Goal: Task Accomplishment & Management: Use online tool/utility

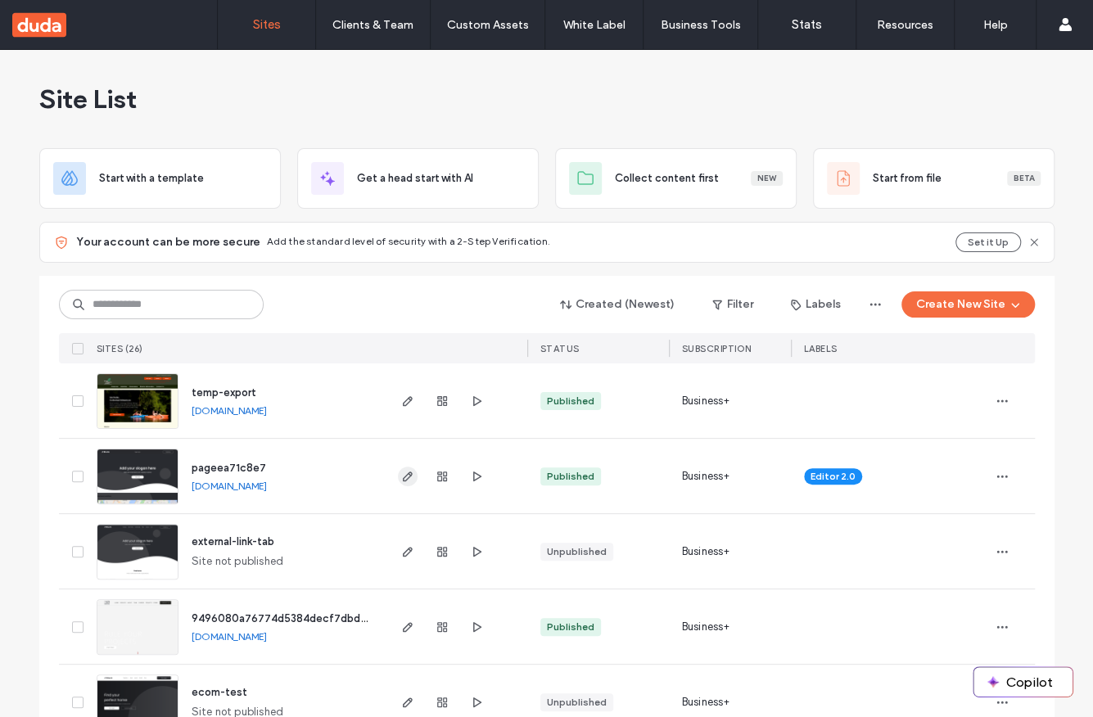
click at [404, 481] on span "button" at bounding box center [408, 477] width 20 height 20
click at [841, 99] on div "Site List" at bounding box center [545, 99] width 1015 height 98
click at [402, 476] on icon "button" at bounding box center [405, 476] width 13 height 13
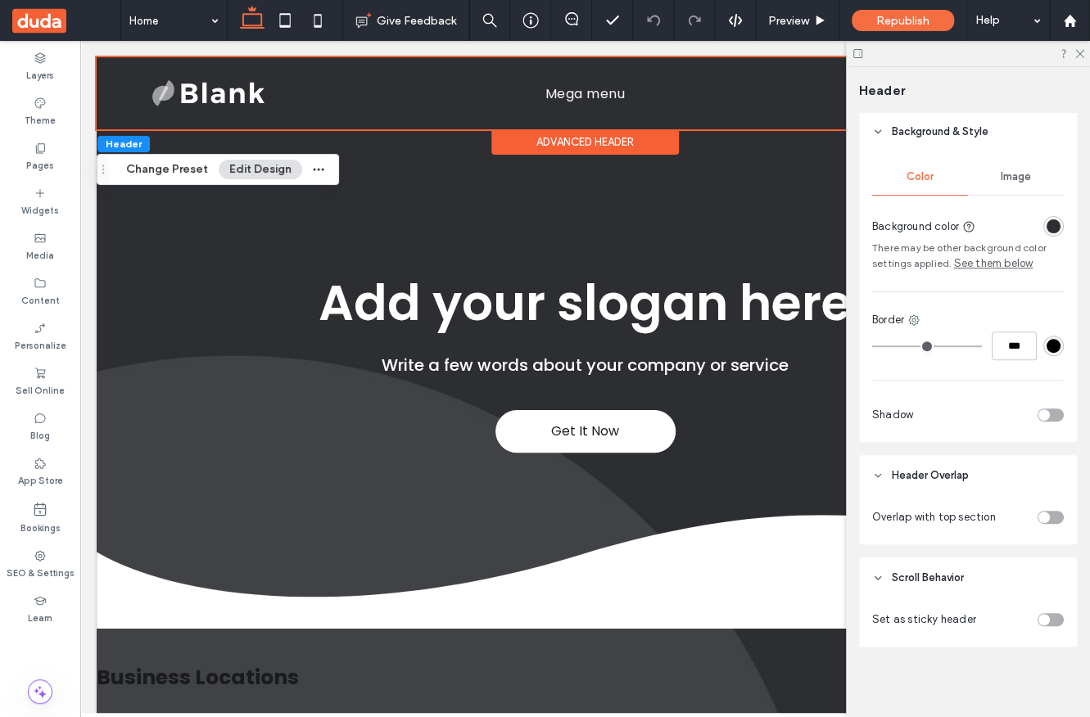
click at [1039, 615] on div "toggle" at bounding box center [1050, 619] width 26 height 13
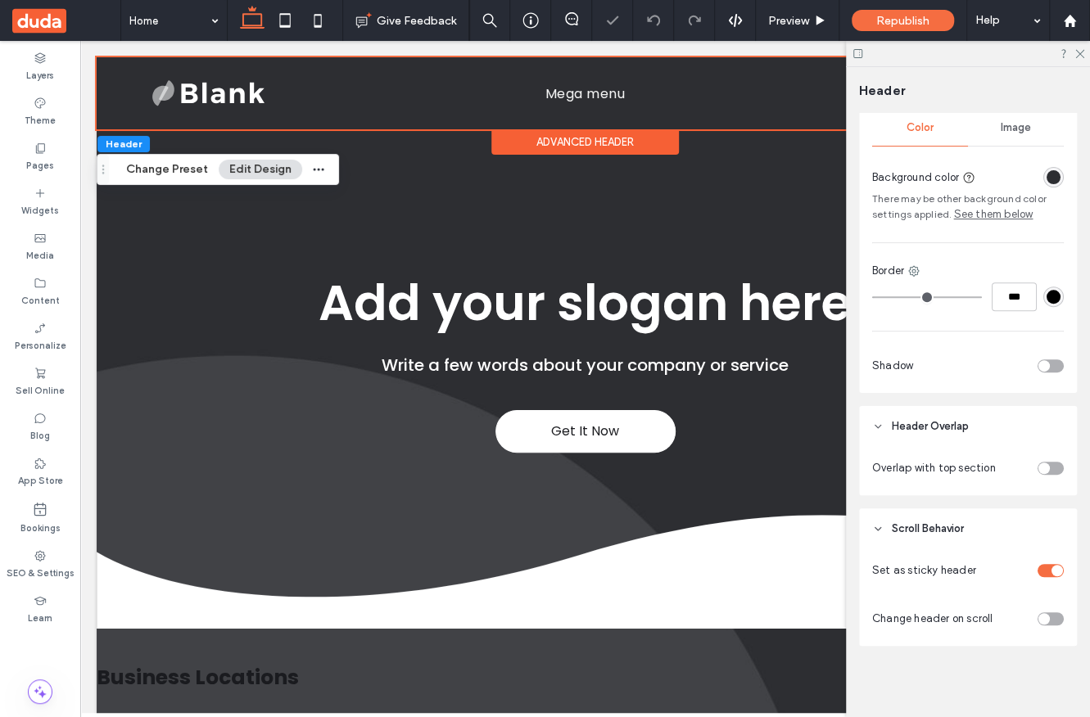
click at [1038, 618] on div "toggle" at bounding box center [1050, 618] width 26 height 13
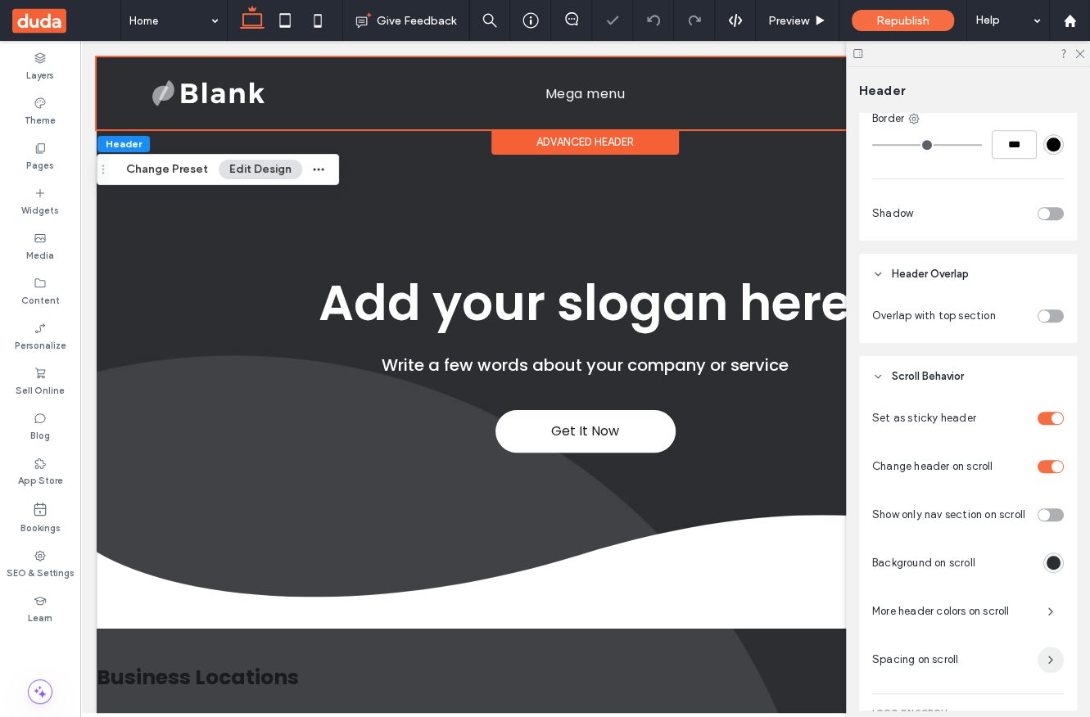
scroll to position [519, 0]
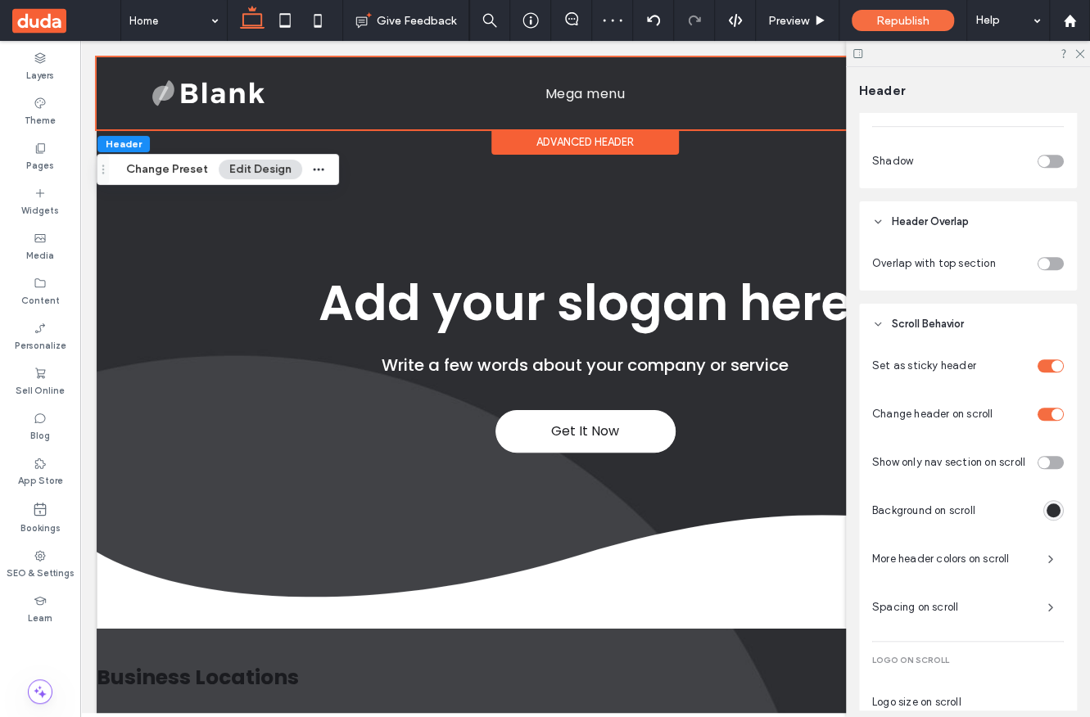
click at [1046, 514] on div "rgba(45, 46, 50, 1)" at bounding box center [1053, 510] width 14 height 14
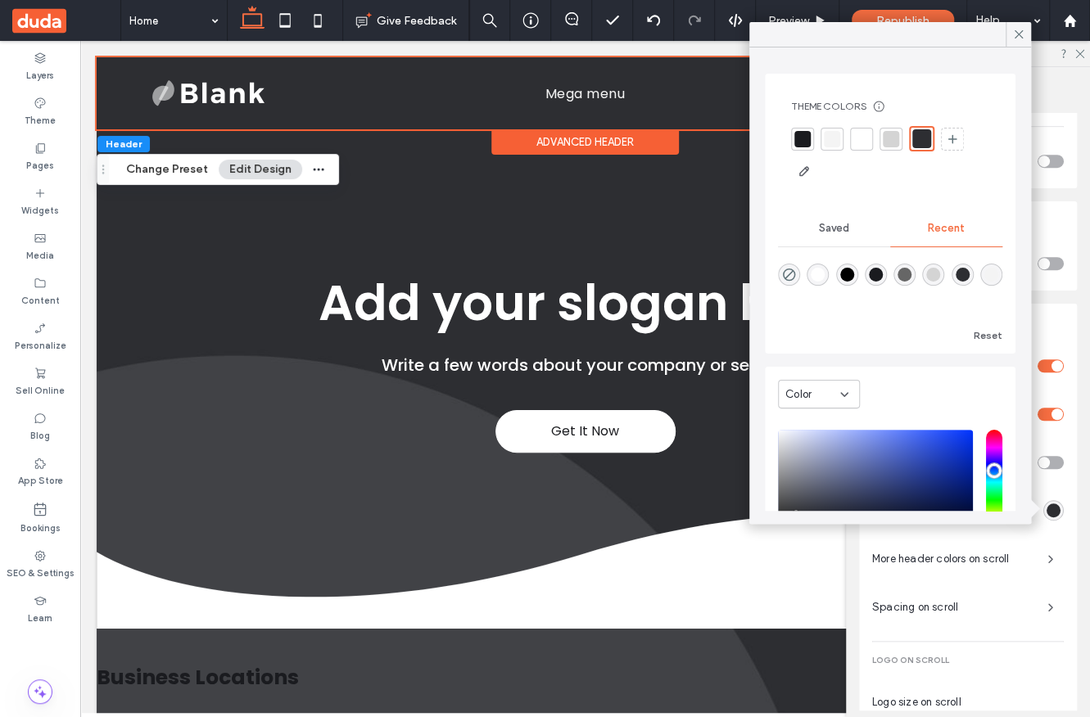
type input "*******"
click at [955, 433] on div "saturation and value" at bounding box center [875, 482] width 195 height 105
click at [1019, 34] on icon at bounding box center [1018, 34] width 15 height 15
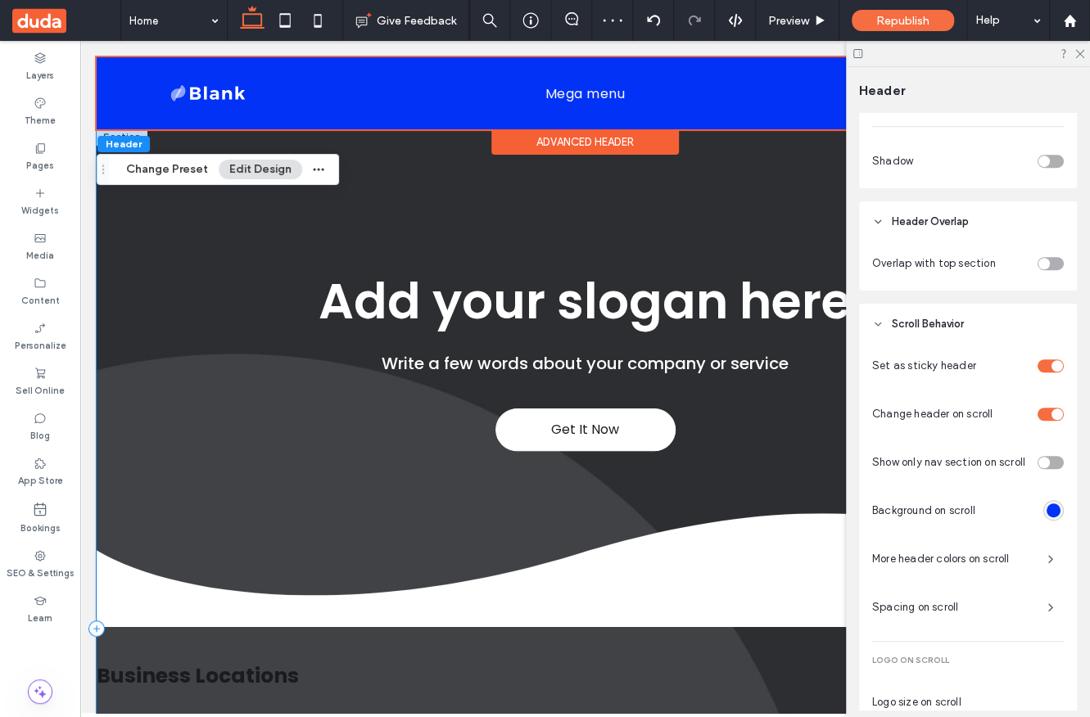
scroll to position [0, 0]
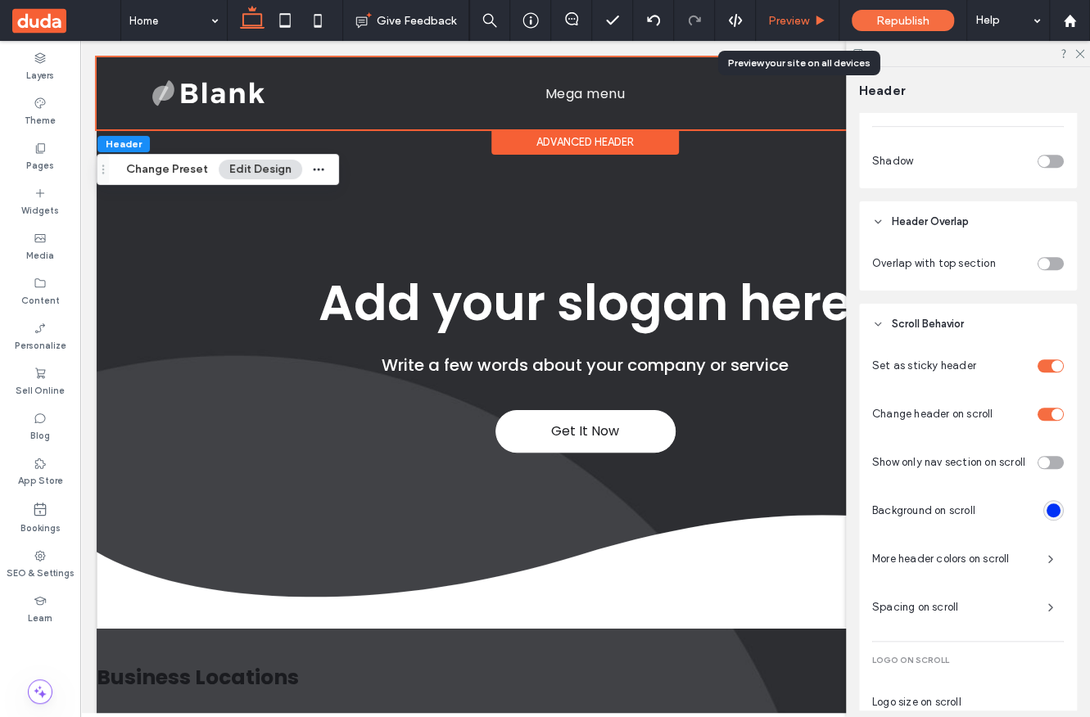
click at [775, 12] on div "Preview" at bounding box center [797, 20] width 83 height 41
click at [789, 22] on span "Preview" at bounding box center [788, 21] width 41 height 14
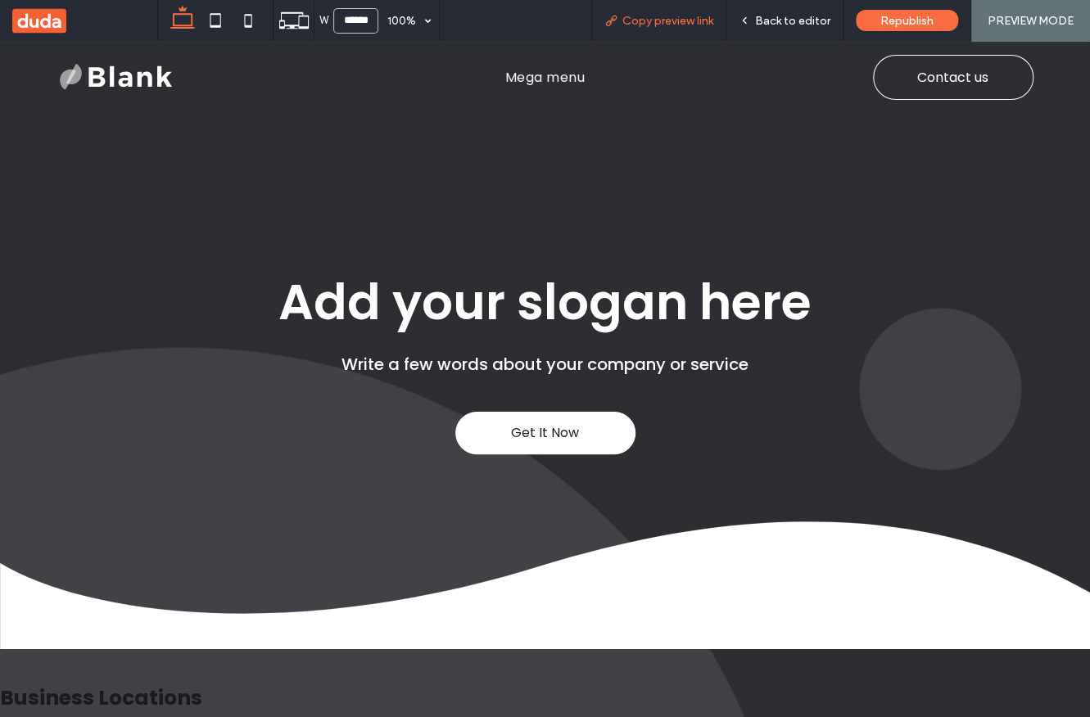
click at [684, 28] on div "Copy preview link" at bounding box center [658, 20] width 135 height 41
click at [679, 24] on span "Copy preview link" at bounding box center [667, 21] width 91 height 14
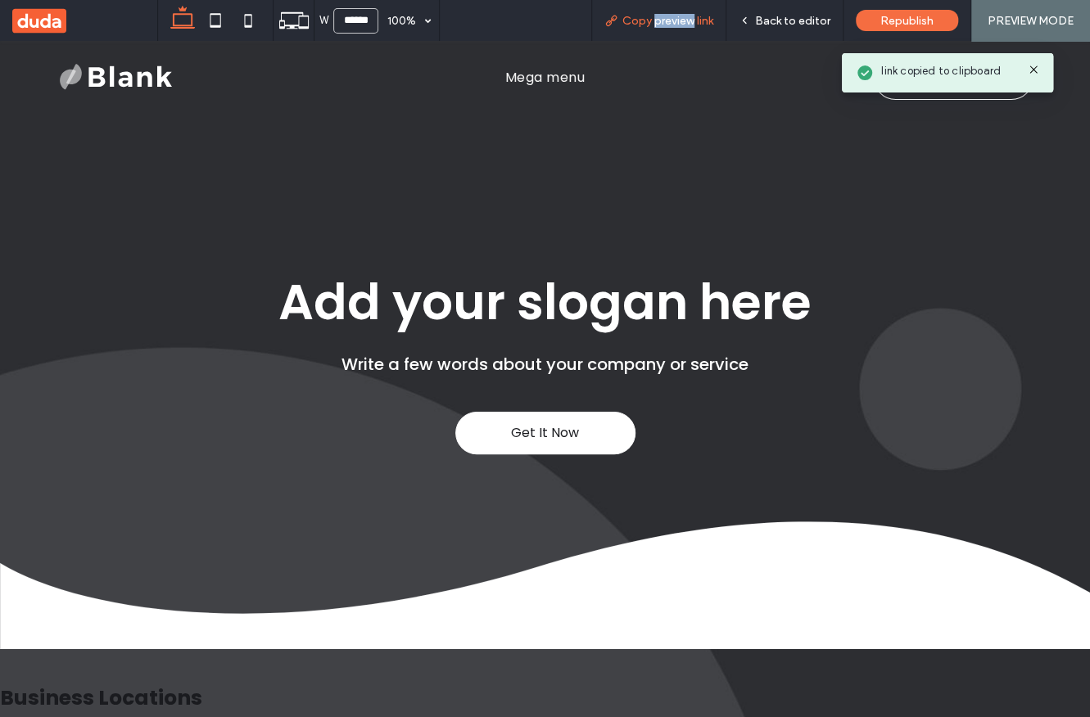
click at [679, 24] on span "Copy preview link" at bounding box center [667, 21] width 91 height 14
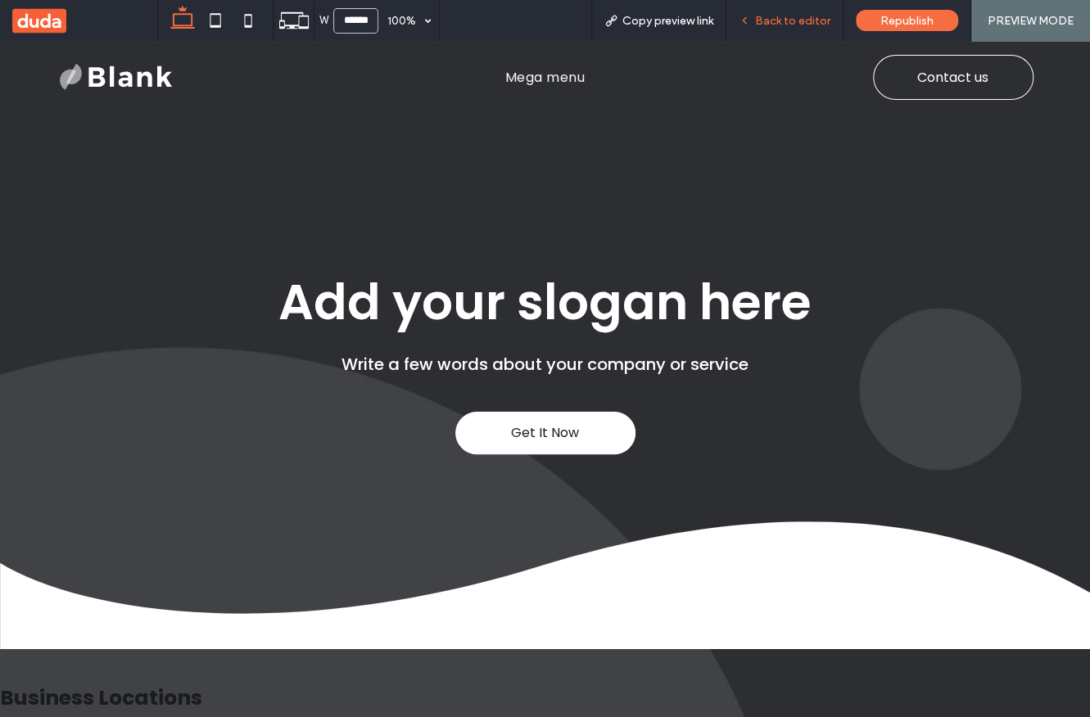
click at [779, 25] on span "Back to editor" at bounding box center [792, 21] width 75 height 14
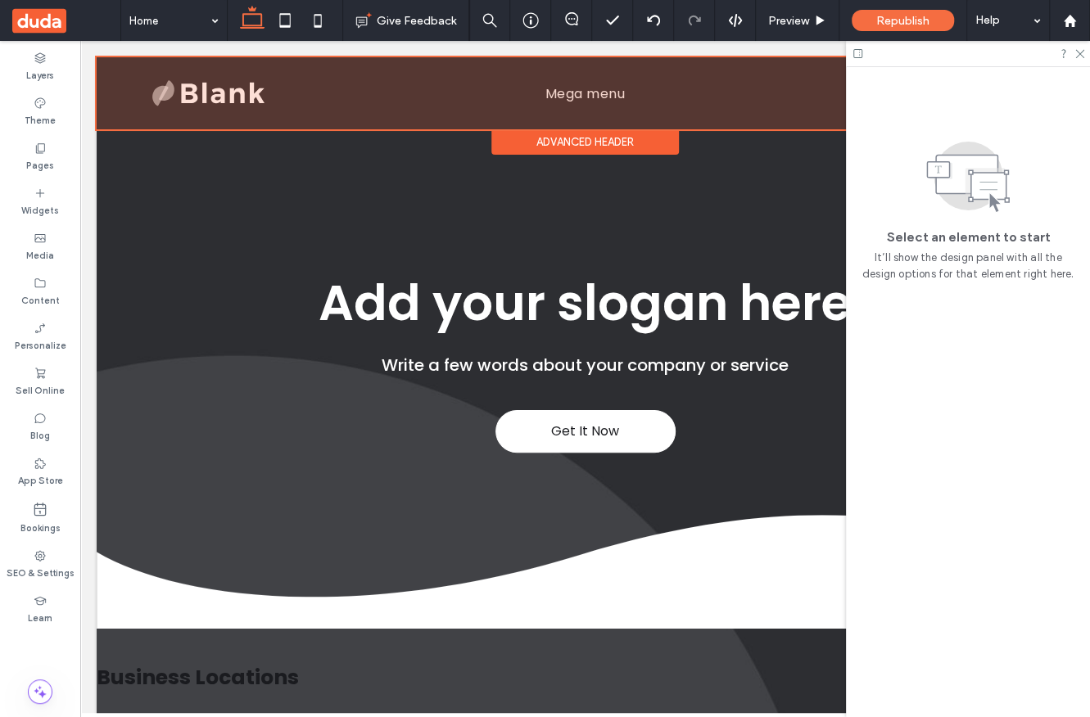
click at [124, 67] on div at bounding box center [585, 93] width 977 height 72
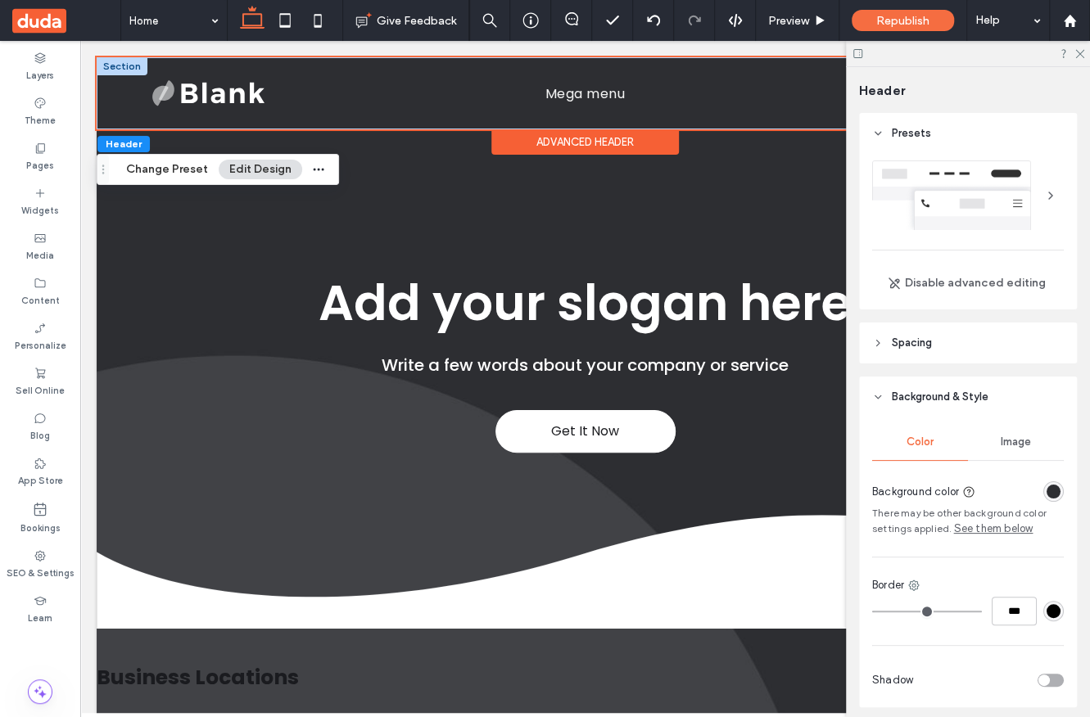
click at [120, 67] on div at bounding box center [122, 66] width 51 height 18
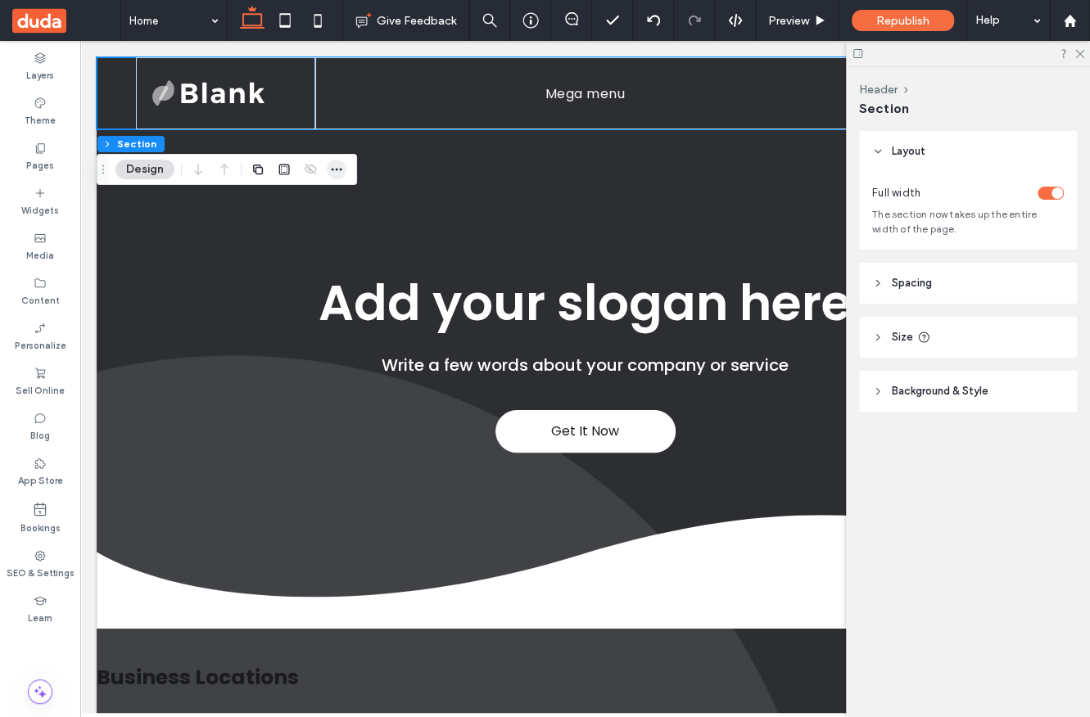
click at [344, 173] on span "button" at bounding box center [337, 170] width 20 height 20
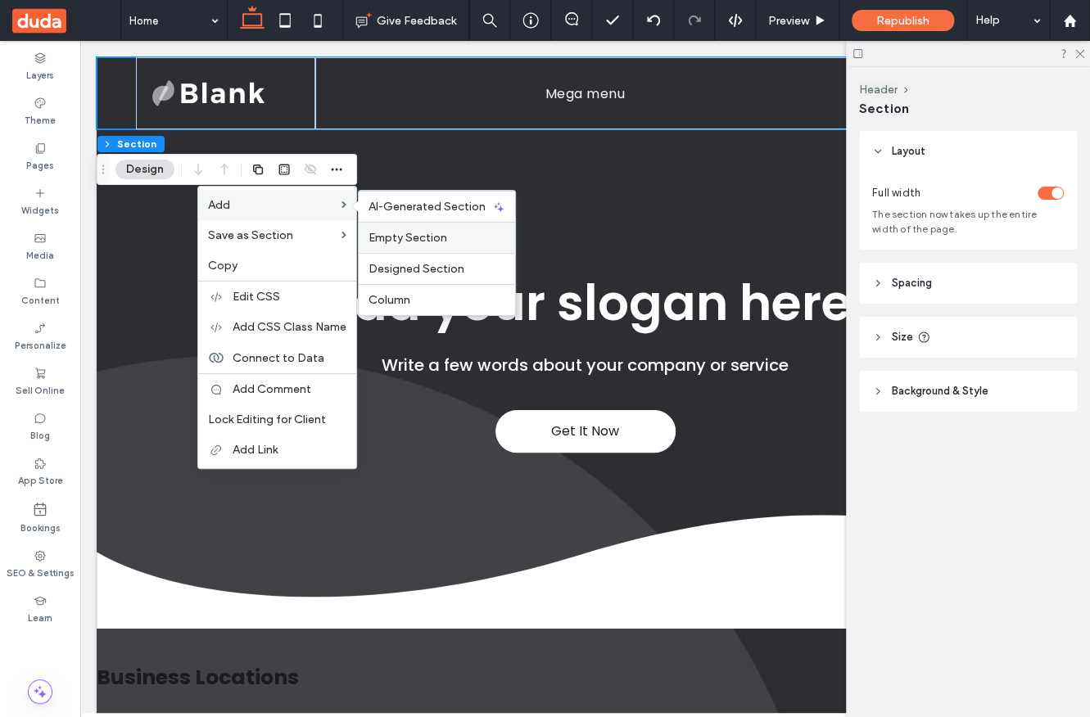
click at [440, 243] on div "Empty Section" at bounding box center [437, 237] width 156 height 31
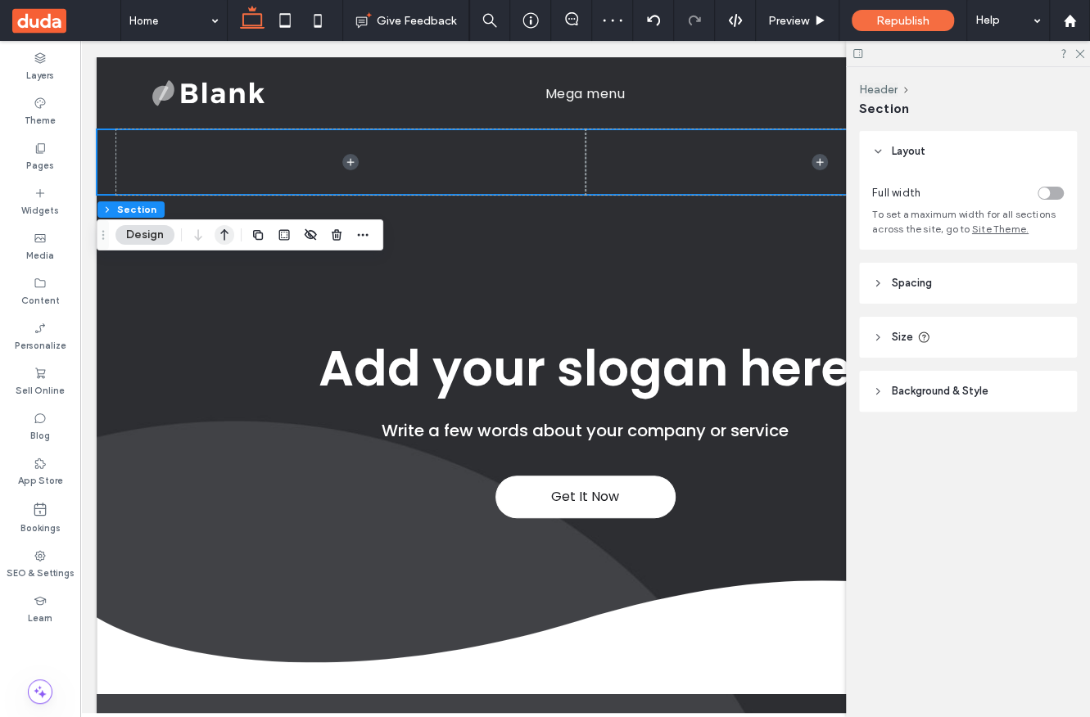
click at [230, 237] on icon "button" at bounding box center [224, 234] width 20 height 29
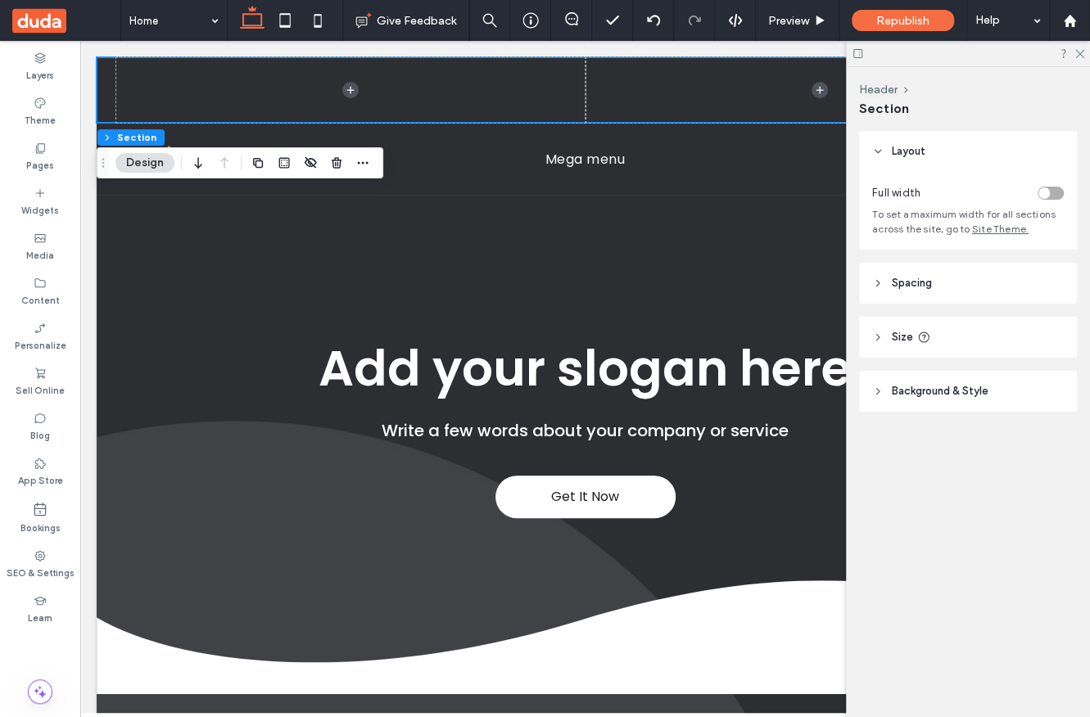
click at [965, 394] on span "Background & Style" at bounding box center [939, 391] width 97 height 16
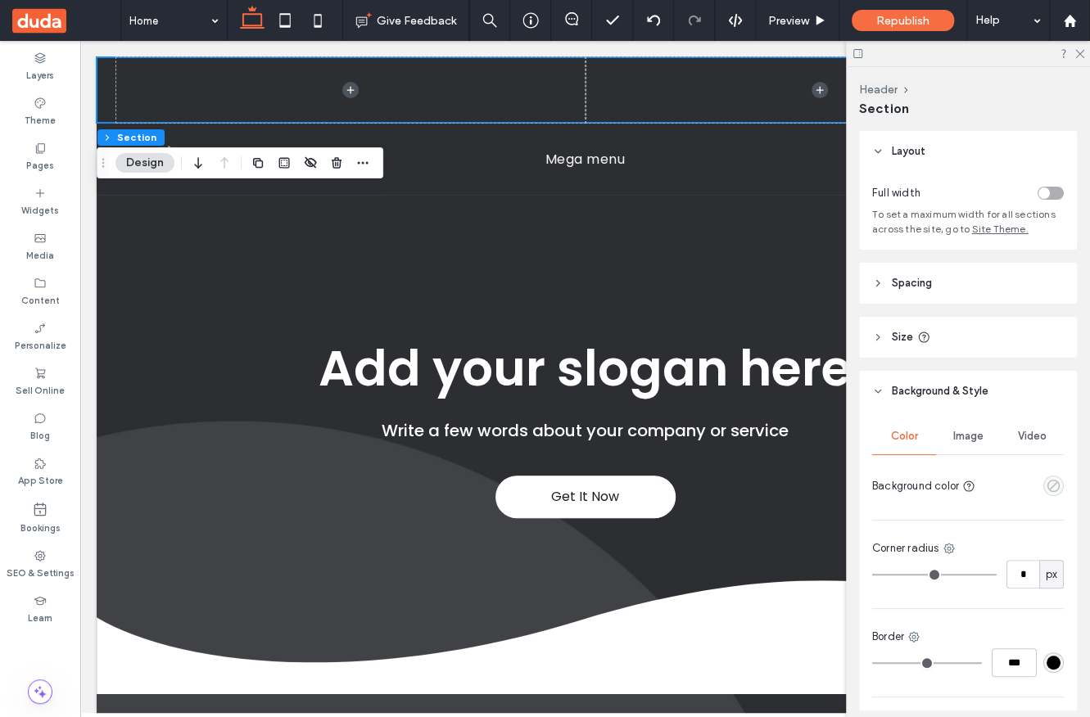
click at [1047, 490] on use "empty color" at bounding box center [1053, 486] width 12 height 12
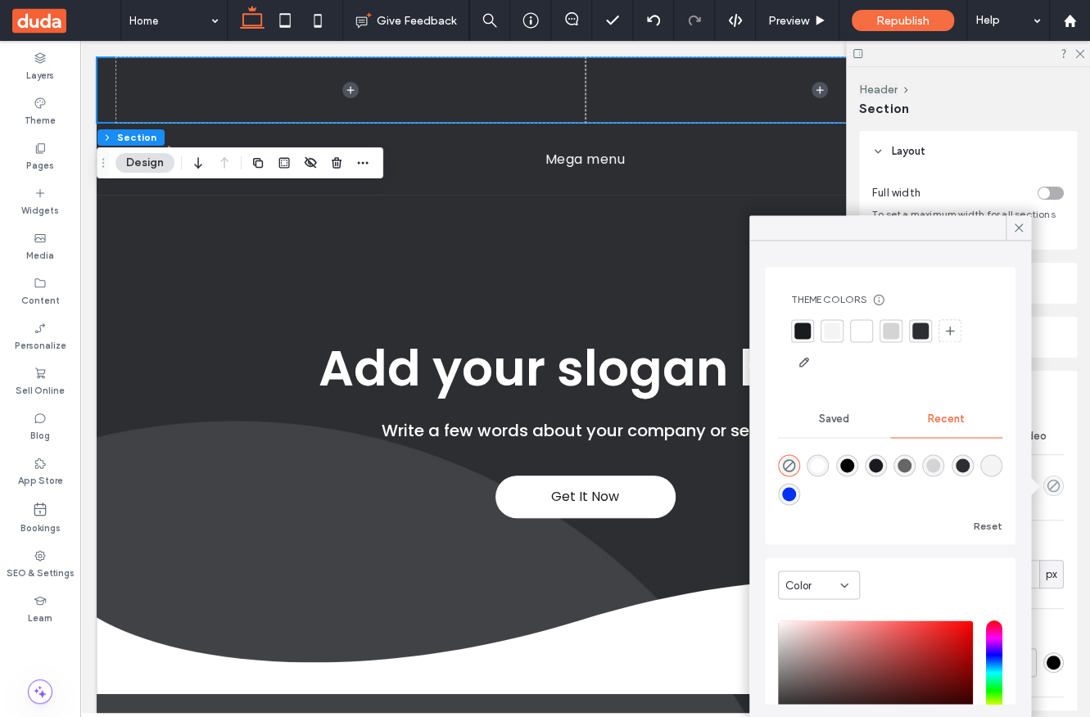
click at [882, 465] on div "rgba(26, 27, 31, 1)" at bounding box center [876, 465] width 14 height 14
type input "*******"
type input "***"
type input "****"
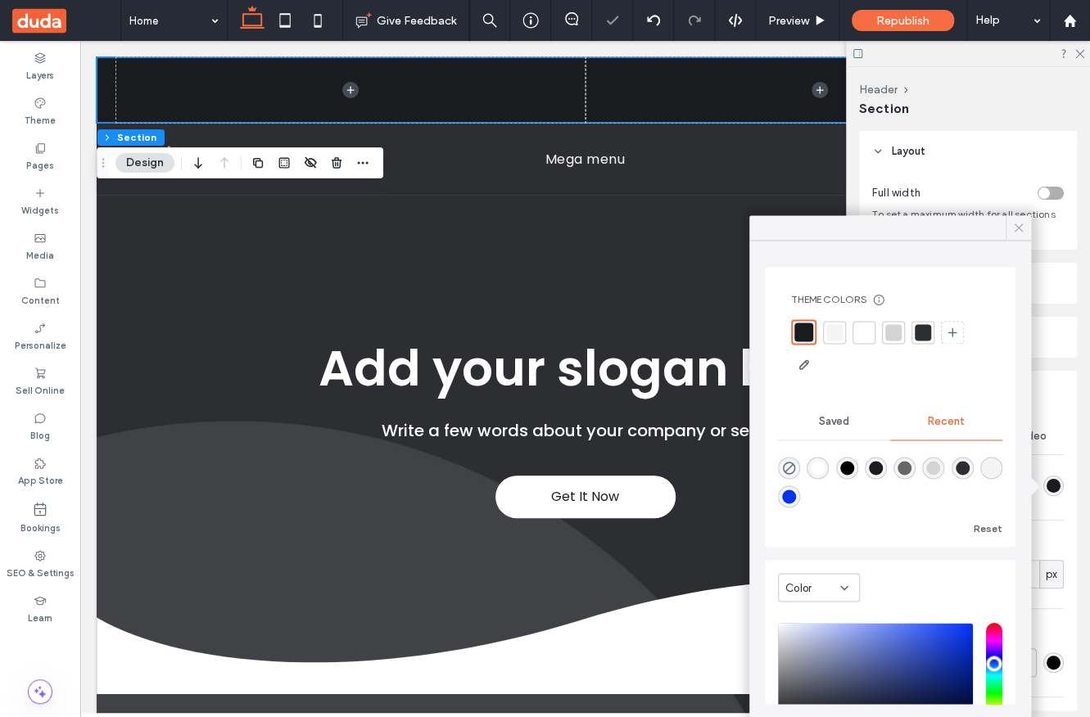
click at [1016, 228] on icon at bounding box center [1018, 227] width 15 height 15
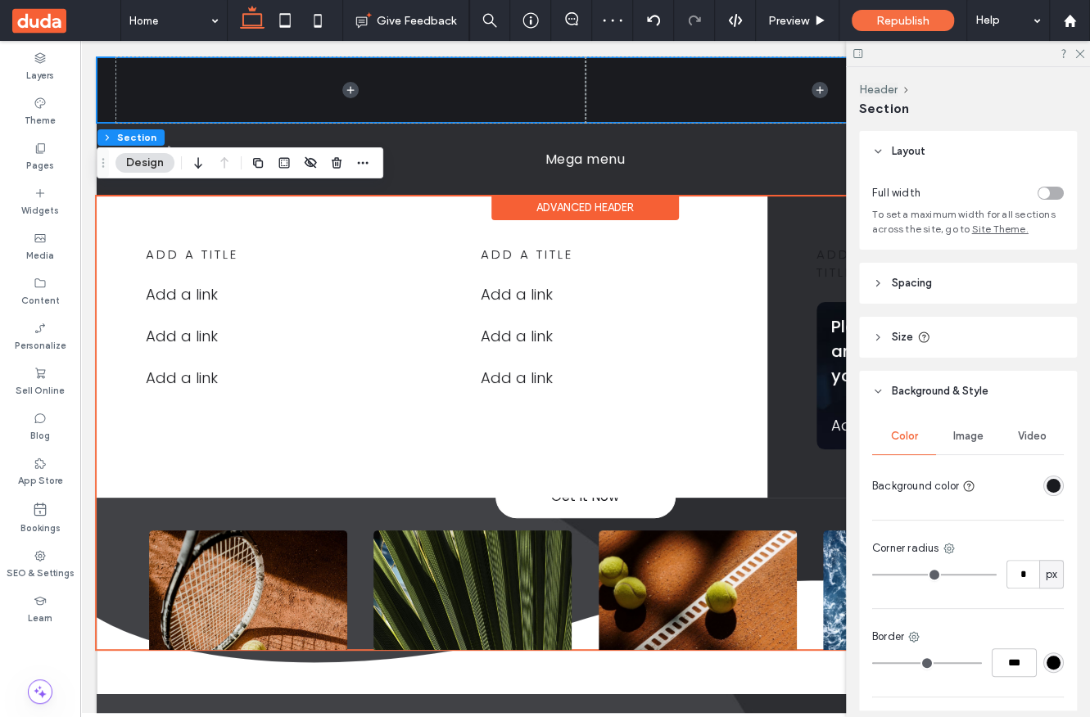
click at [548, 205] on div "Advanced Header" at bounding box center [584, 207] width 187 height 25
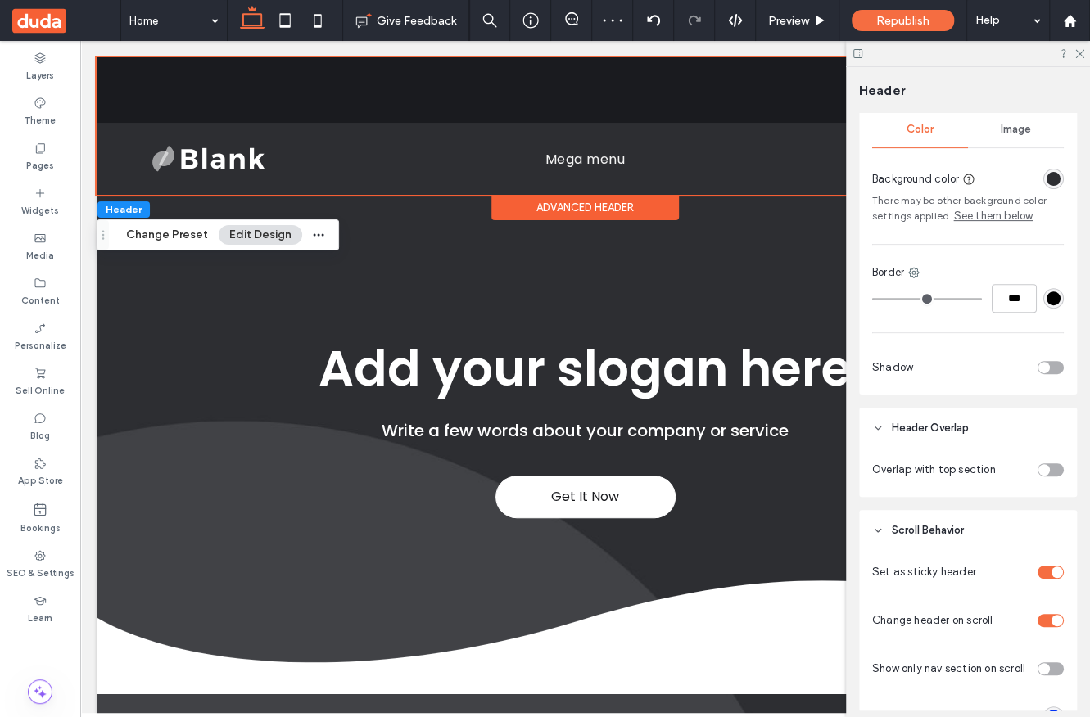
scroll to position [405, 0]
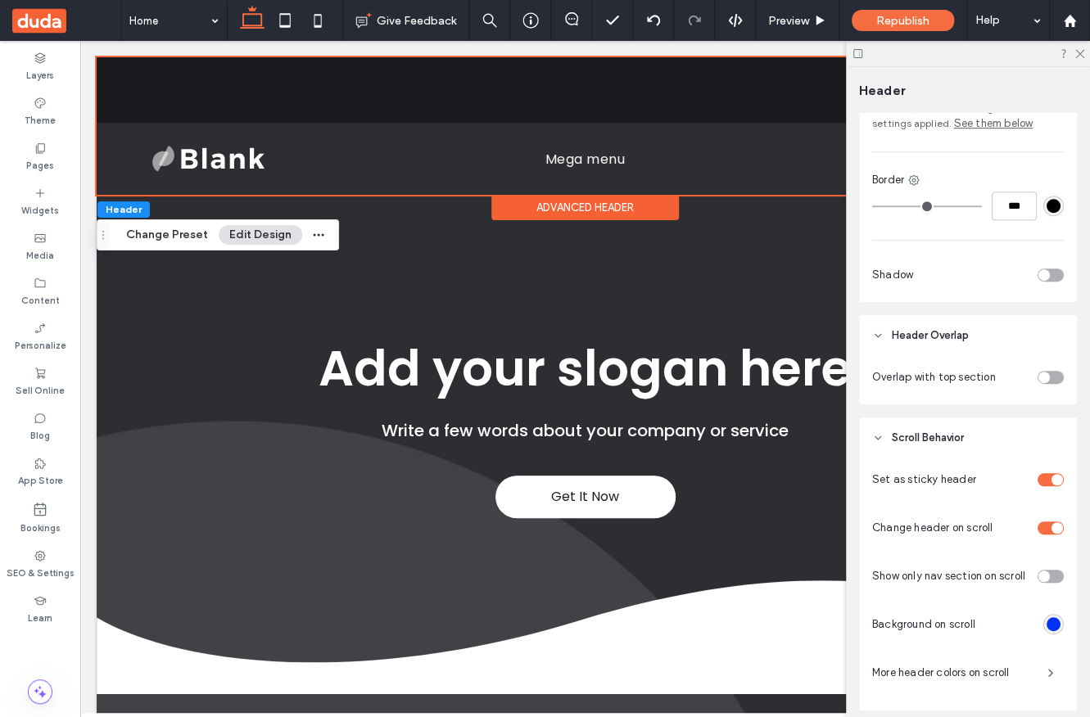
click at [1038, 576] on div "toggle" at bounding box center [1043, 576] width 11 height 11
click at [1077, 49] on icon at bounding box center [1078, 52] width 11 height 11
